Goal: Task Accomplishment & Management: Manage account settings

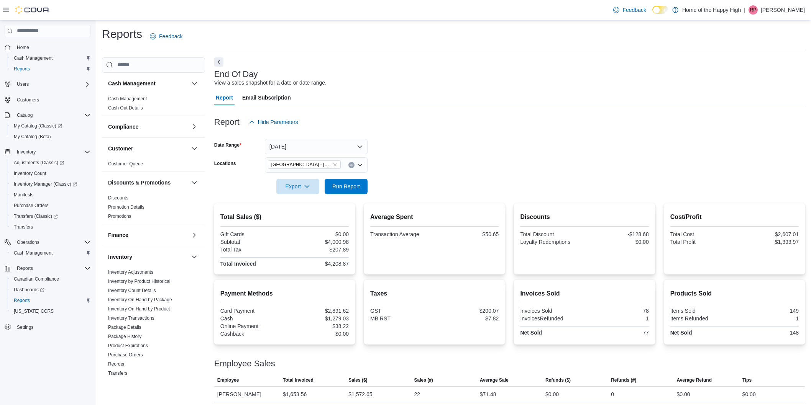
scroll to position [50, 0]
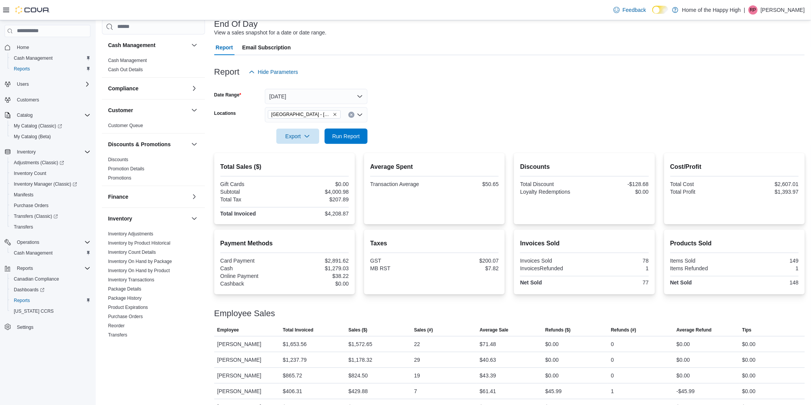
click at [780, 14] on p "[PERSON_NAME]" at bounding box center [783, 9] width 44 height 9
click at [745, 74] on span "Sign Out" at bounding box center [755, 76] width 21 height 8
